Goal: Find specific page/section: Find specific page/section

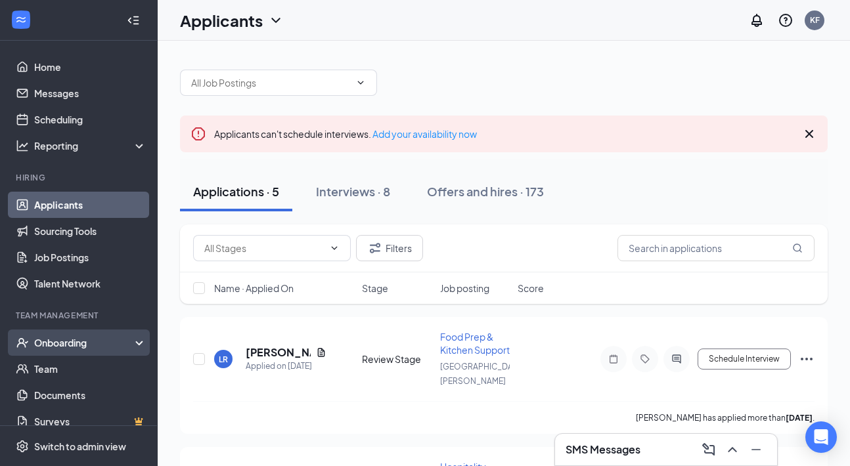
click at [97, 345] on div "Onboarding" at bounding box center [84, 342] width 101 height 13
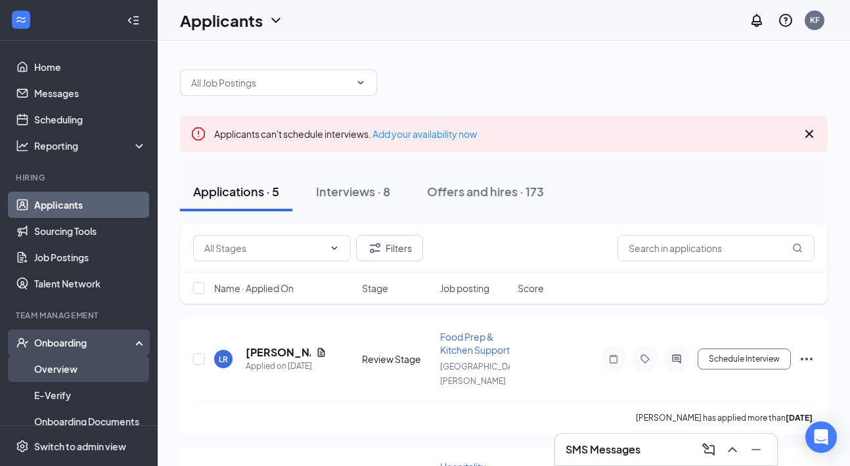
click at [97, 367] on link "Overview" at bounding box center [90, 369] width 112 height 26
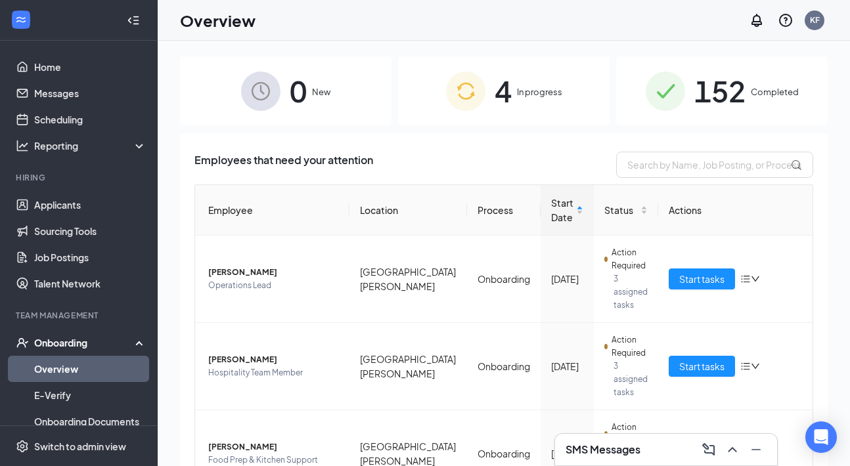
click at [776, 97] on span "Completed" at bounding box center [775, 91] width 48 height 13
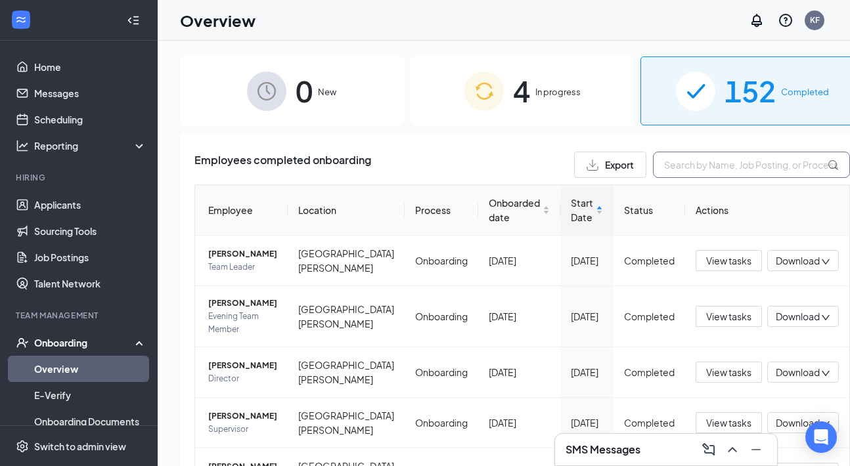
click at [665, 171] on input "text" at bounding box center [751, 165] width 197 height 26
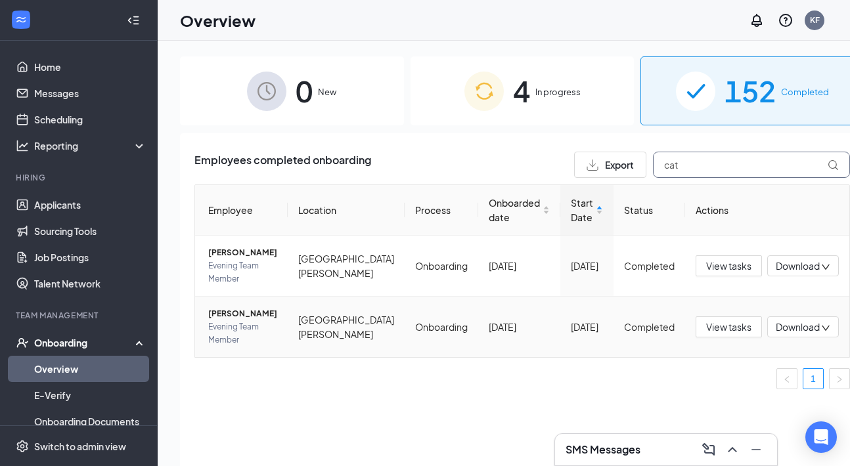
type input "cat"
click at [249, 321] on span "Evening Team Member" at bounding box center [242, 333] width 69 height 26
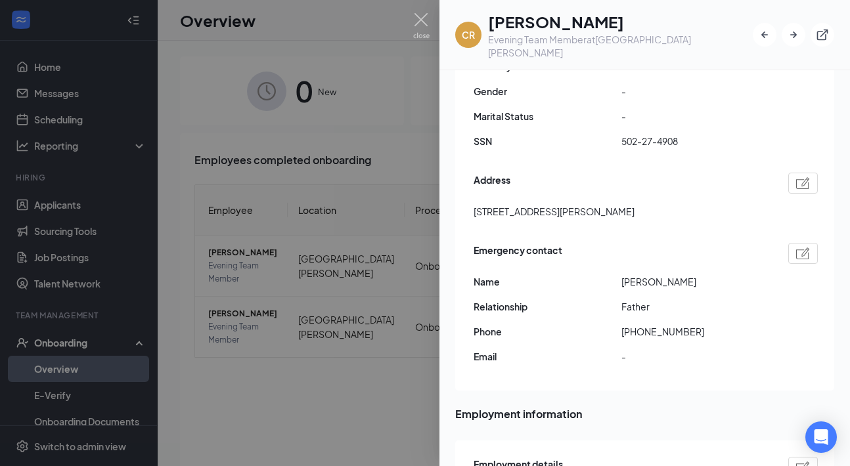
scroll to position [286, 0]
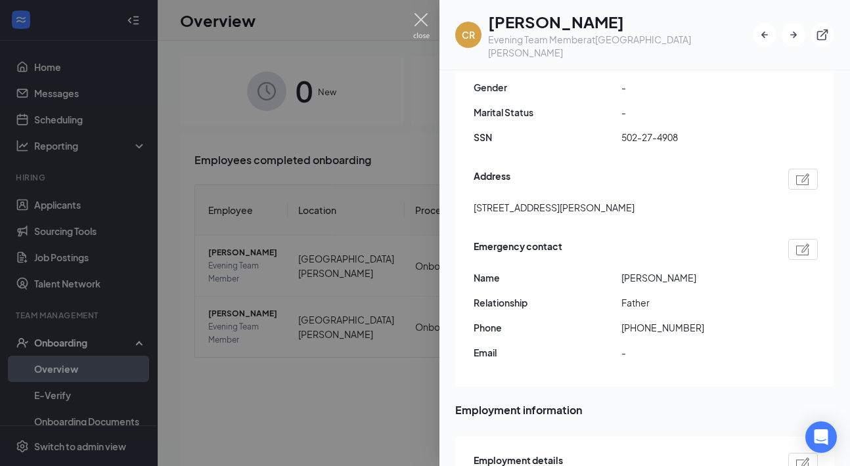
click at [422, 20] on img at bounding box center [421, 26] width 16 height 26
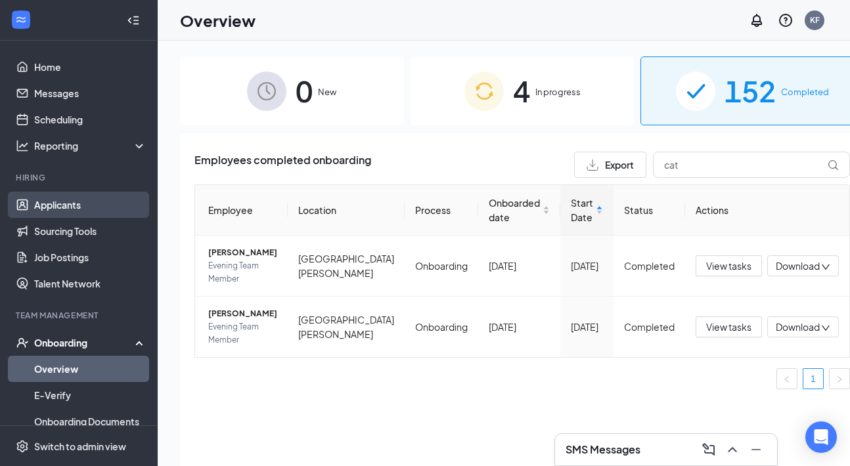
click at [102, 198] on link "Applicants" at bounding box center [90, 205] width 112 height 26
